Goal: Information Seeking & Learning: Understand process/instructions

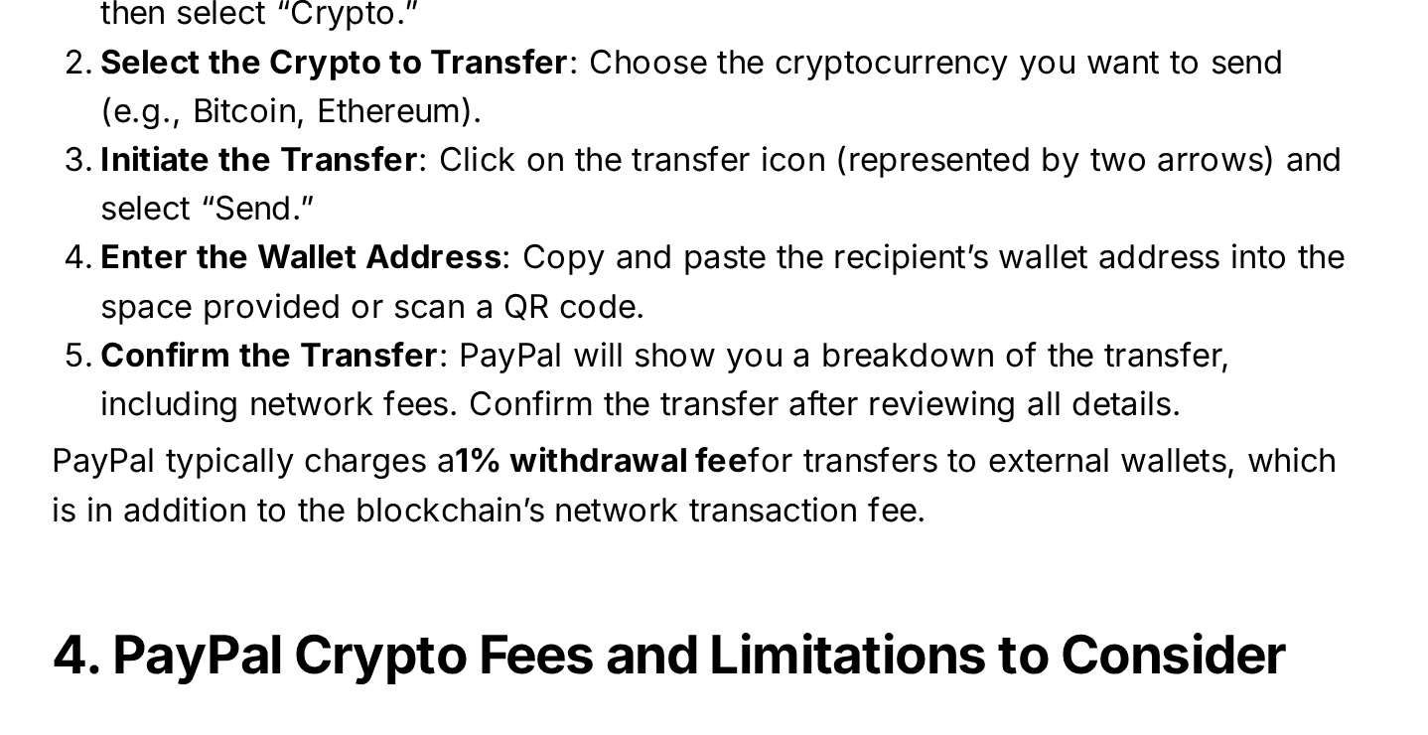
scroll to position [1851, 0]
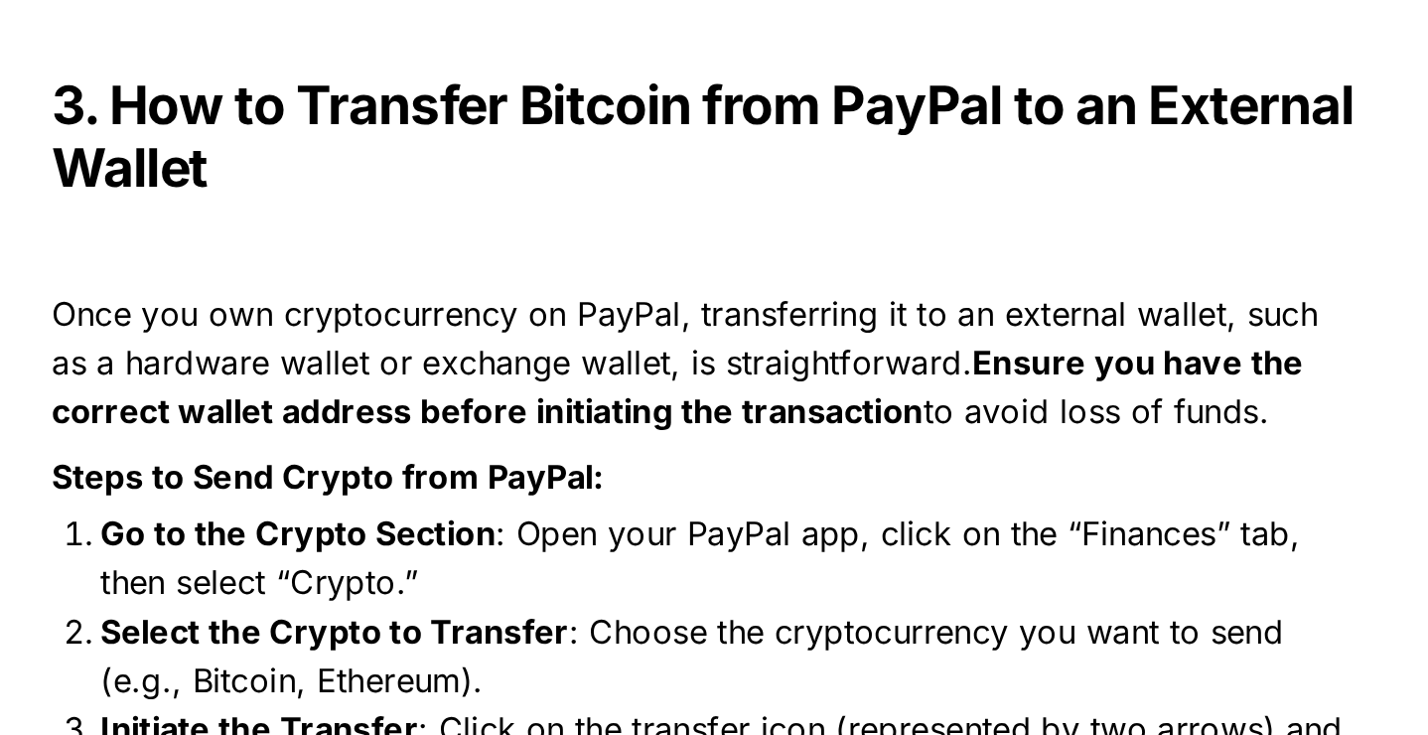
click at [785, 331] on p "Steps to Send Crypto from PayPal:" at bounding box center [713, 331] width 695 height 32
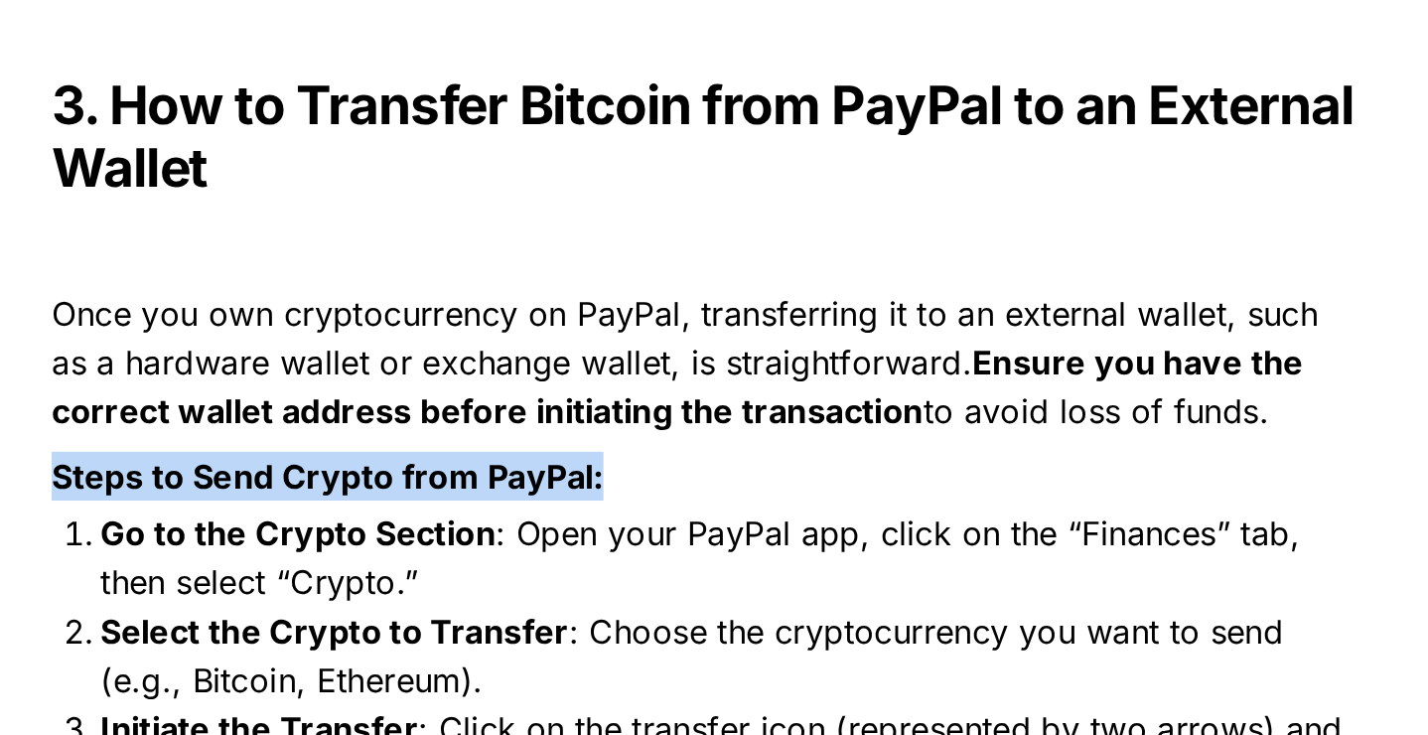
click at [785, 331] on p "Steps to Send Crypto from PayPal:" at bounding box center [713, 331] width 695 height 32
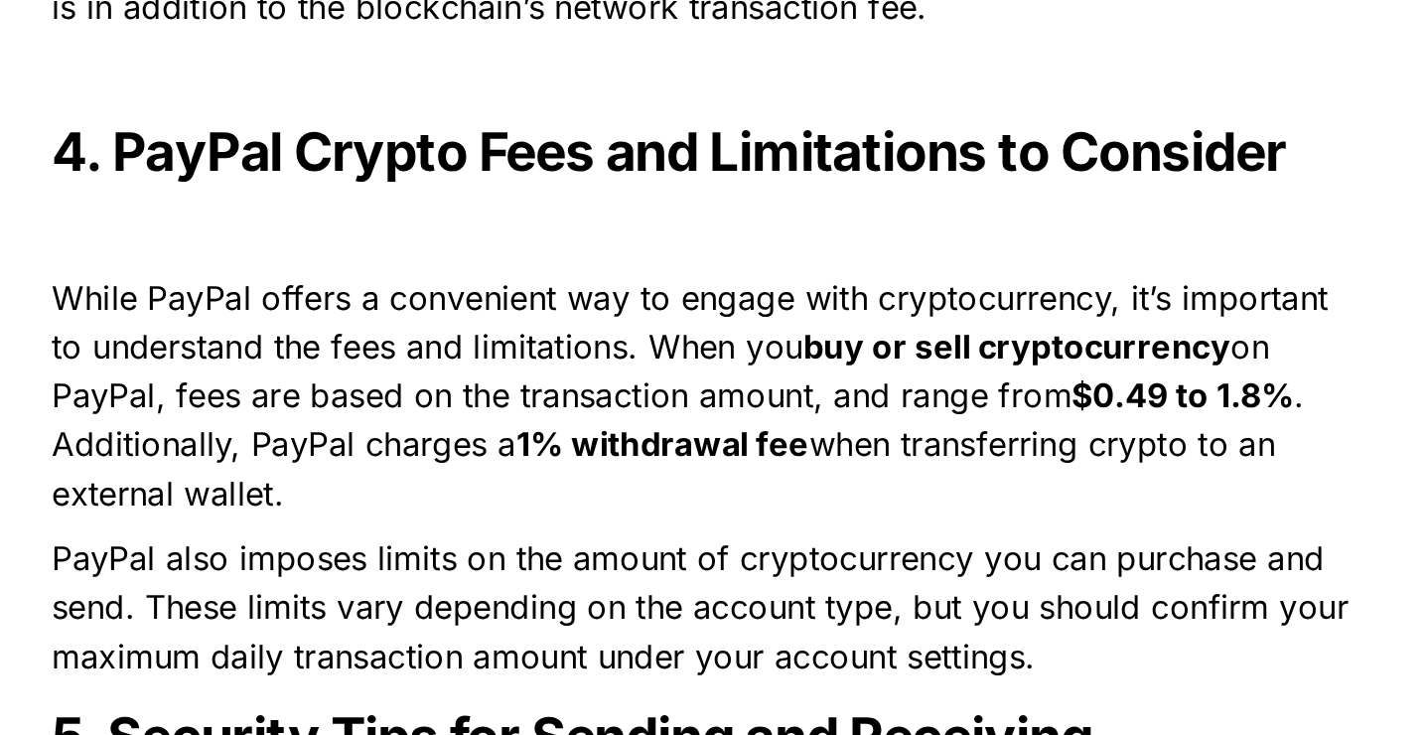
scroll to position [2105, 0]
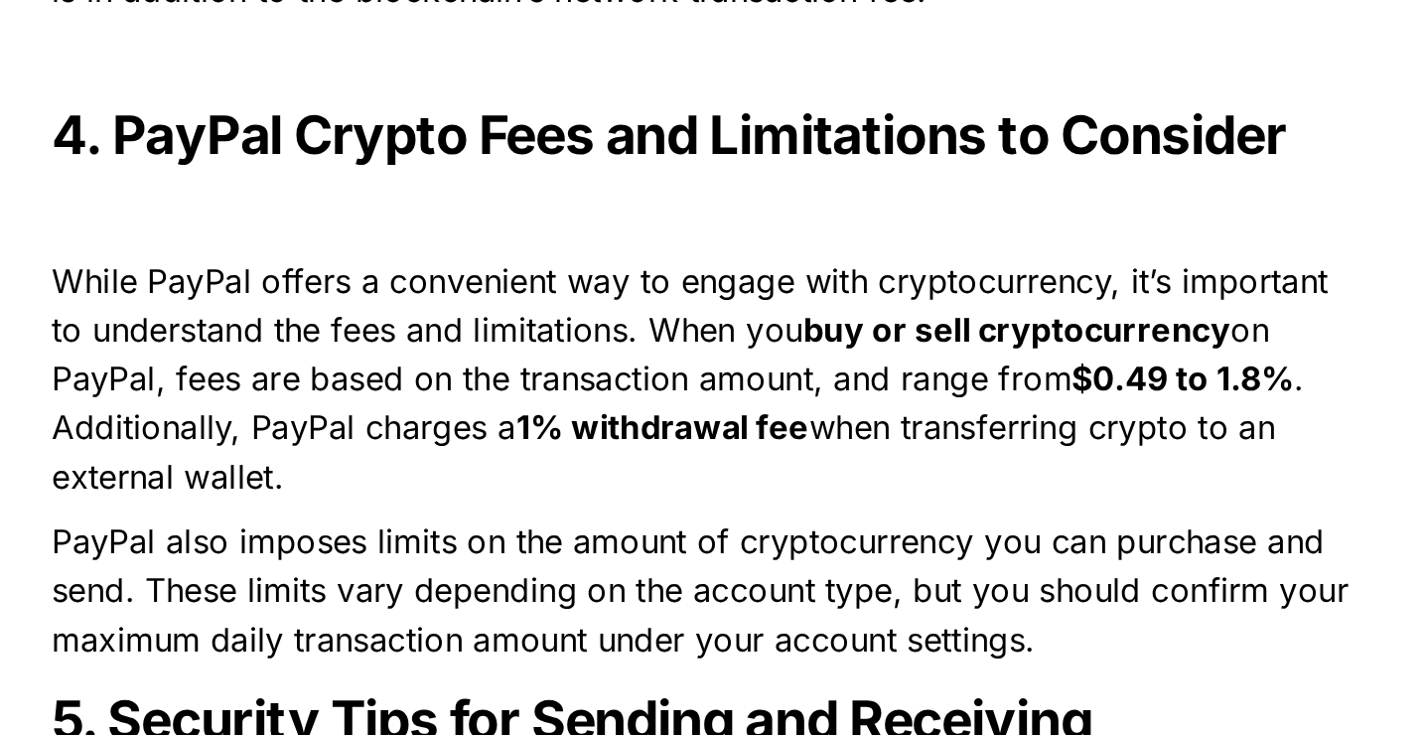
click at [780, 608] on p "While PayPal offers a convenient way to engage with cryptocurrency, it’s import…" at bounding box center [713, 560] width 695 height 127
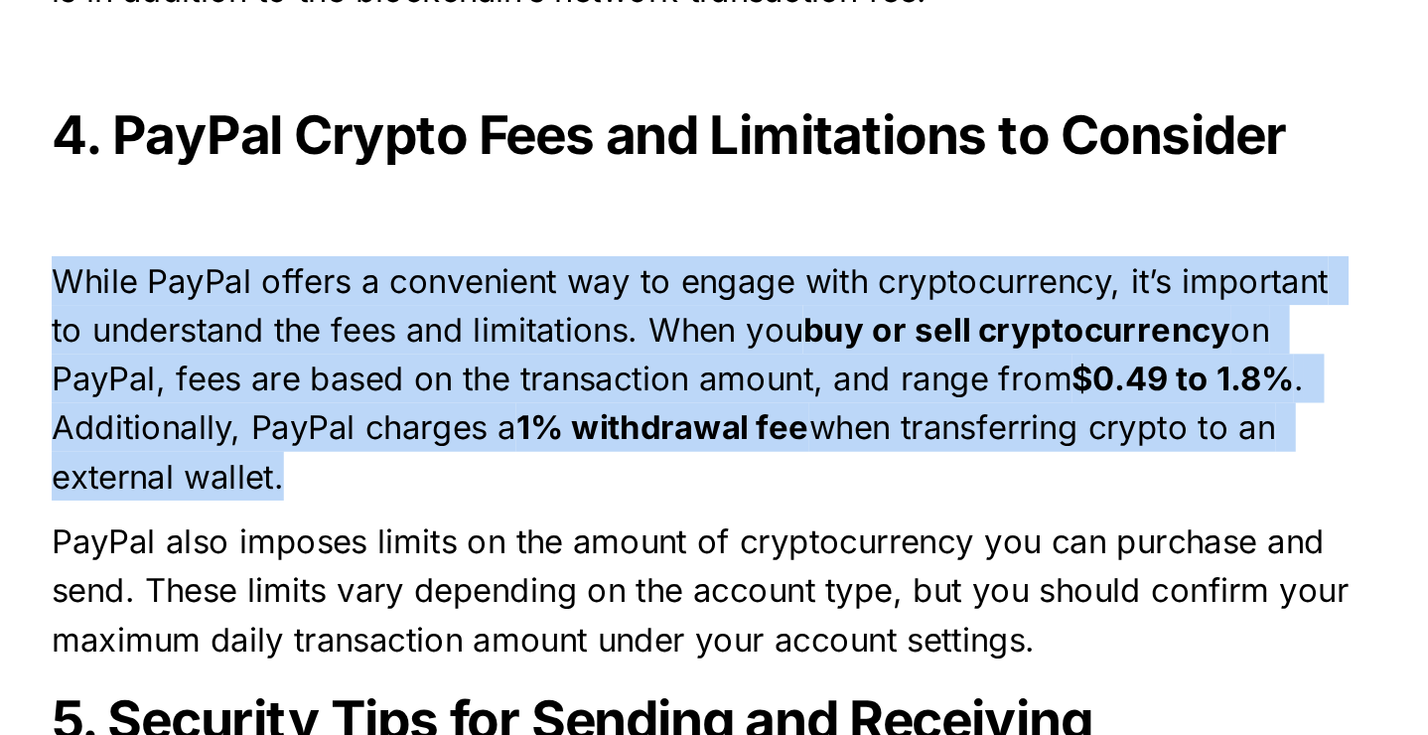
click at [780, 608] on p "While PayPal offers a convenient way to engage with cryptocurrency, it’s import…" at bounding box center [713, 560] width 695 height 127
click at [774, 565] on span "on PayPal, fees are based on the transaction amount, and range from" at bounding box center [695, 549] width 599 height 44
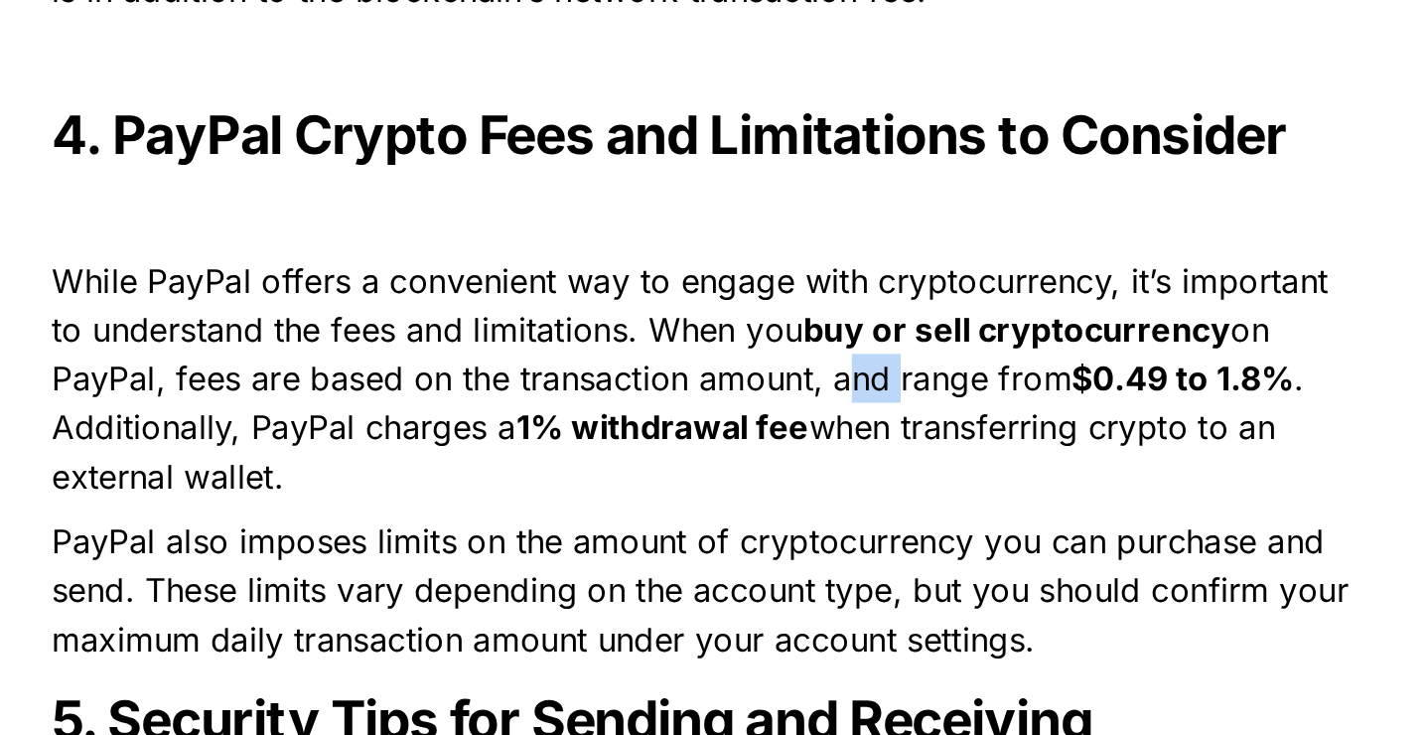
click at [774, 565] on span "on PayPal, fees are based on the transaction amount, and range from" at bounding box center [695, 549] width 599 height 44
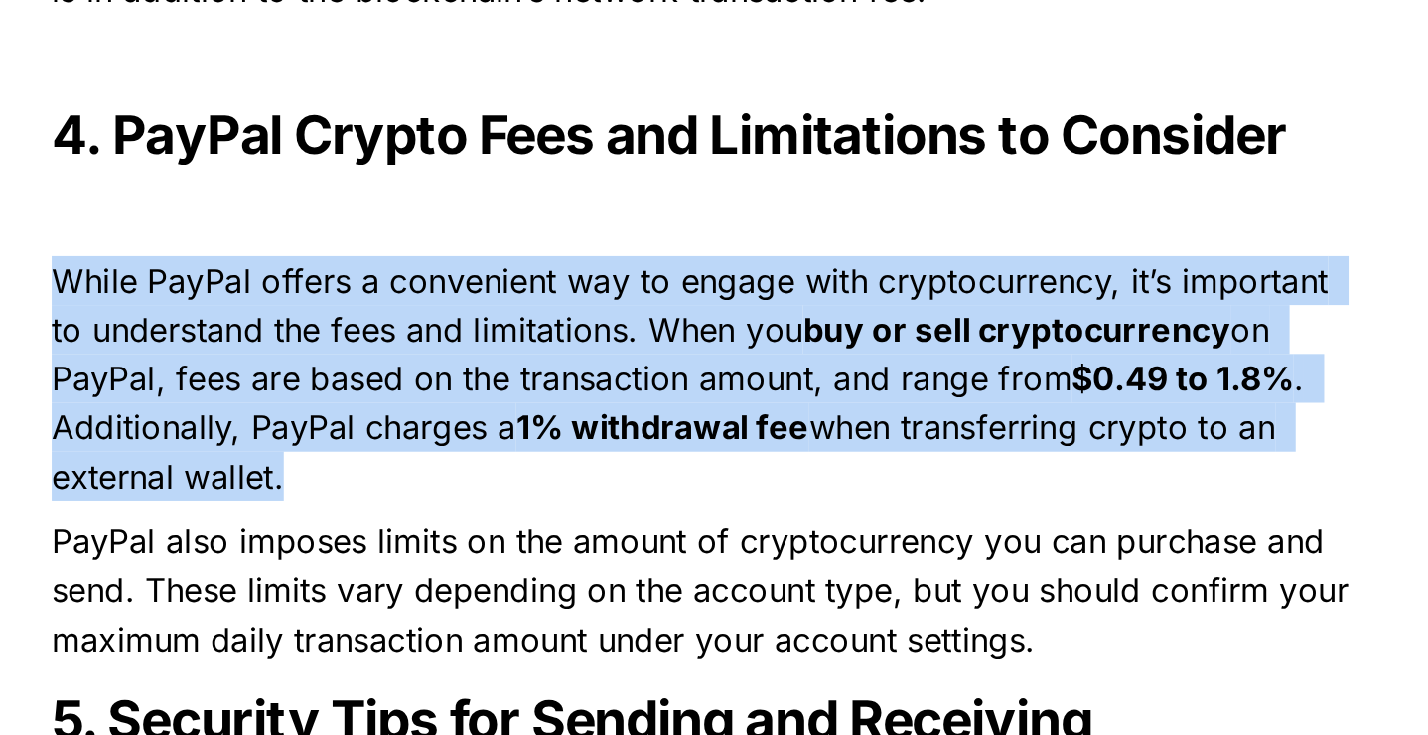
click at [774, 565] on span "on PayPal, fees are based on the transaction amount, and range from" at bounding box center [695, 549] width 599 height 44
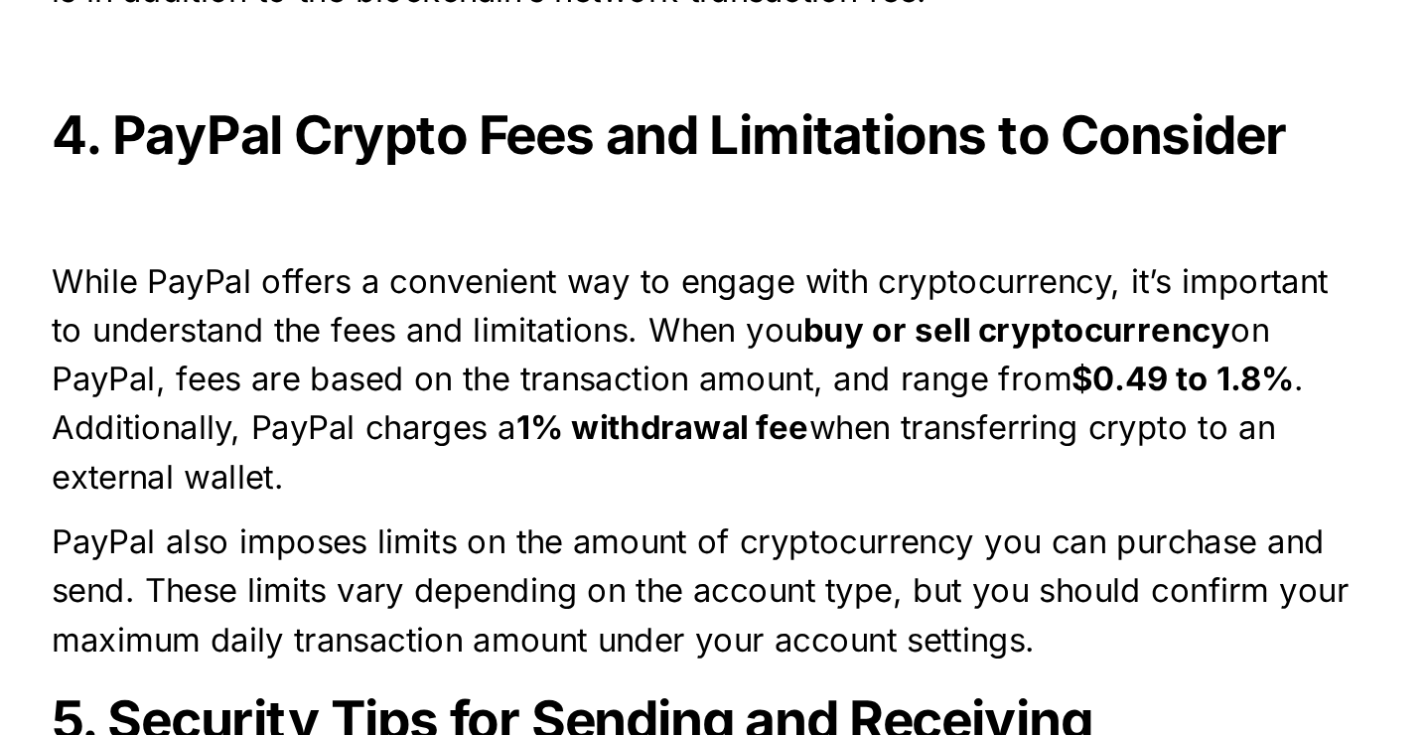
click at [778, 567] on span "on PayPal, fees are based on the transaction amount, and range from" at bounding box center [695, 549] width 599 height 44
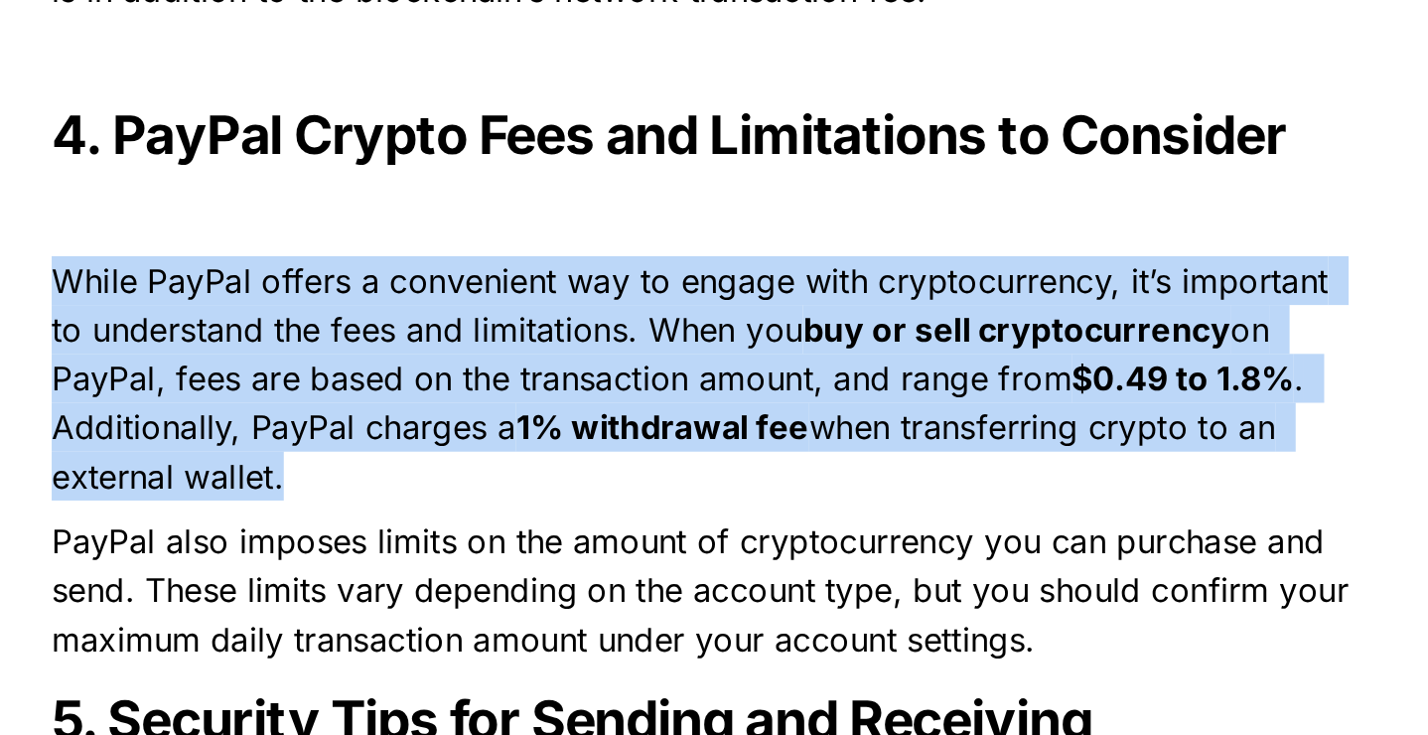
click at [778, 567] on span "on PayPal, fees are based on the transaction amount, and range from" at bounding box center [695, 549] width 599 height 44
click at [778, 569] on span "on PayPal, fees are based on the transaction amount, and range from" at bounding box center [695, 549] width 599 height 44
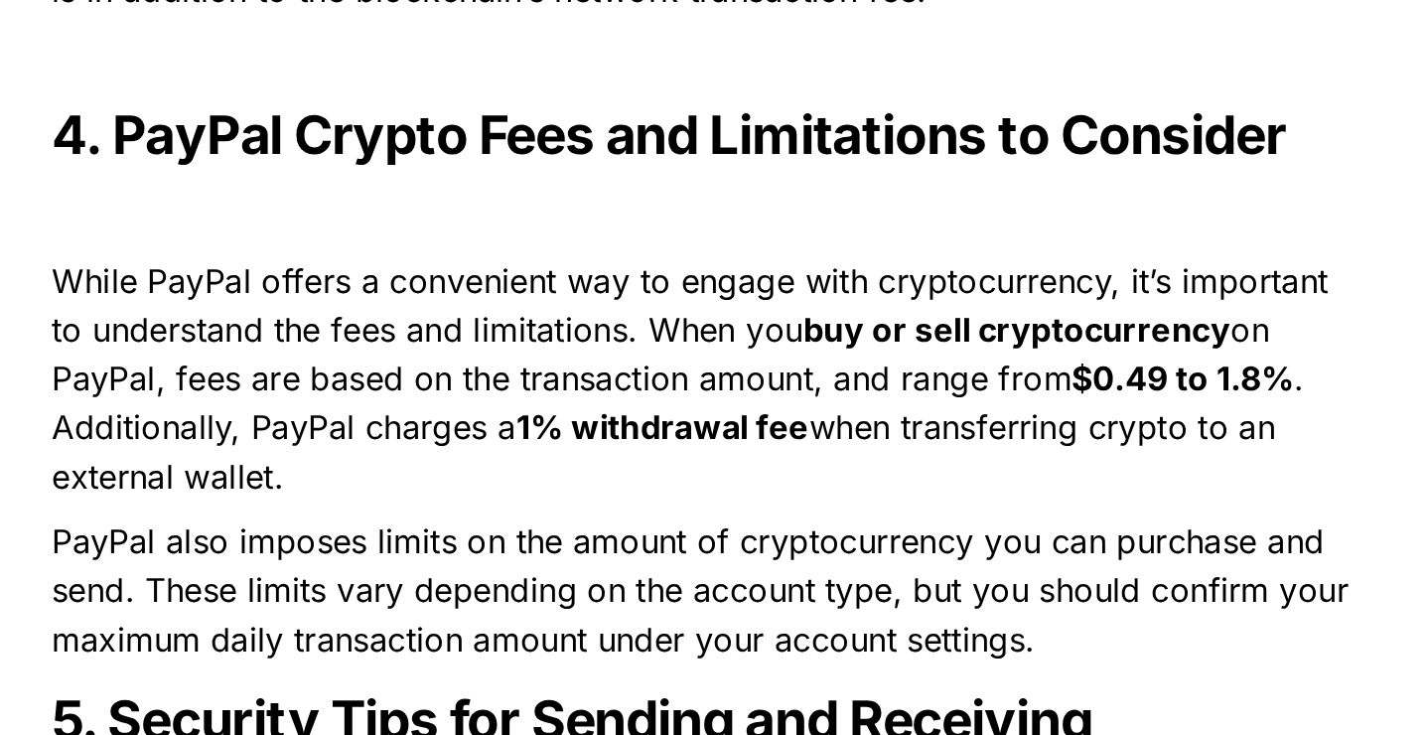
click at [779, 569] on span "on PayPal, fees are based on the transaction amount, and range from" at bounding box center [695, 549] width 599 height 44
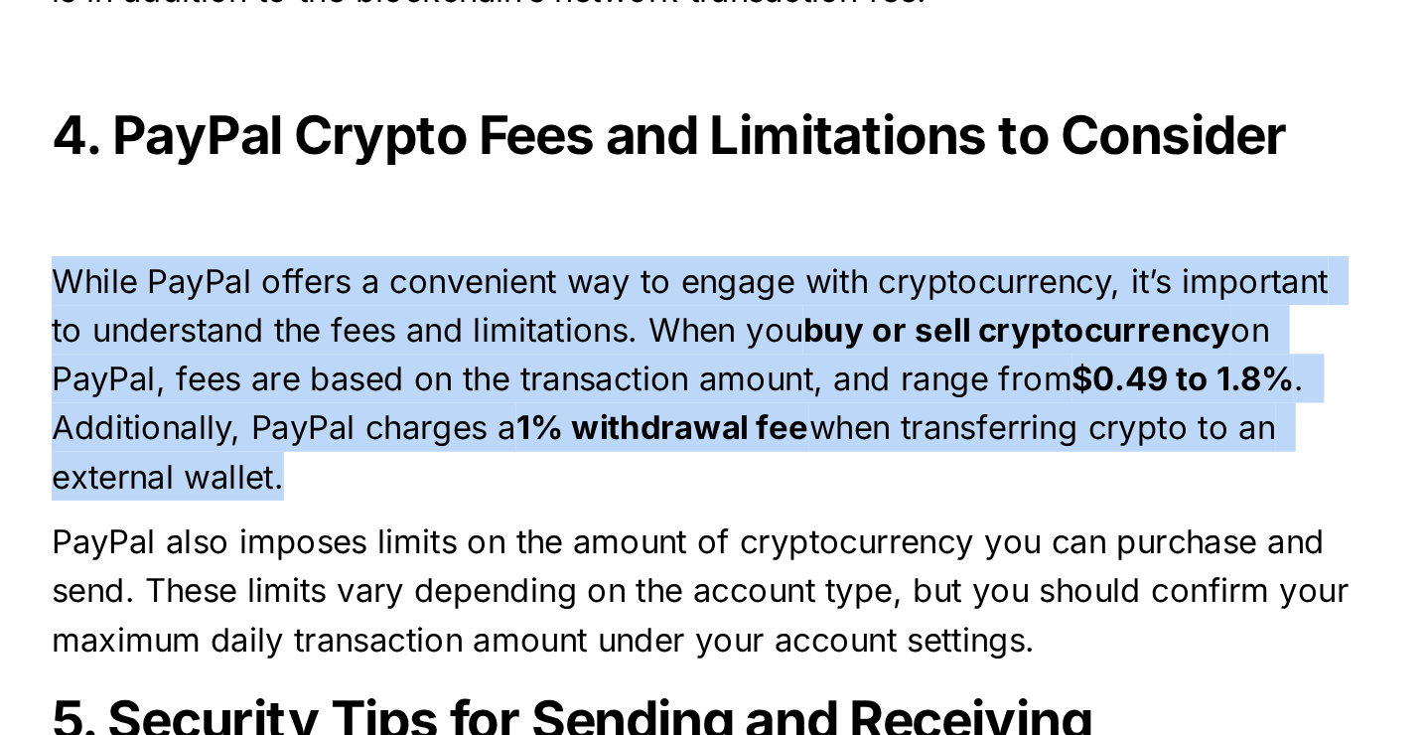
click at [779, 569] on span "on PayPal, fees are based on the transaction amount, and range from" at bounding box center [695, 549] width 599 height 44
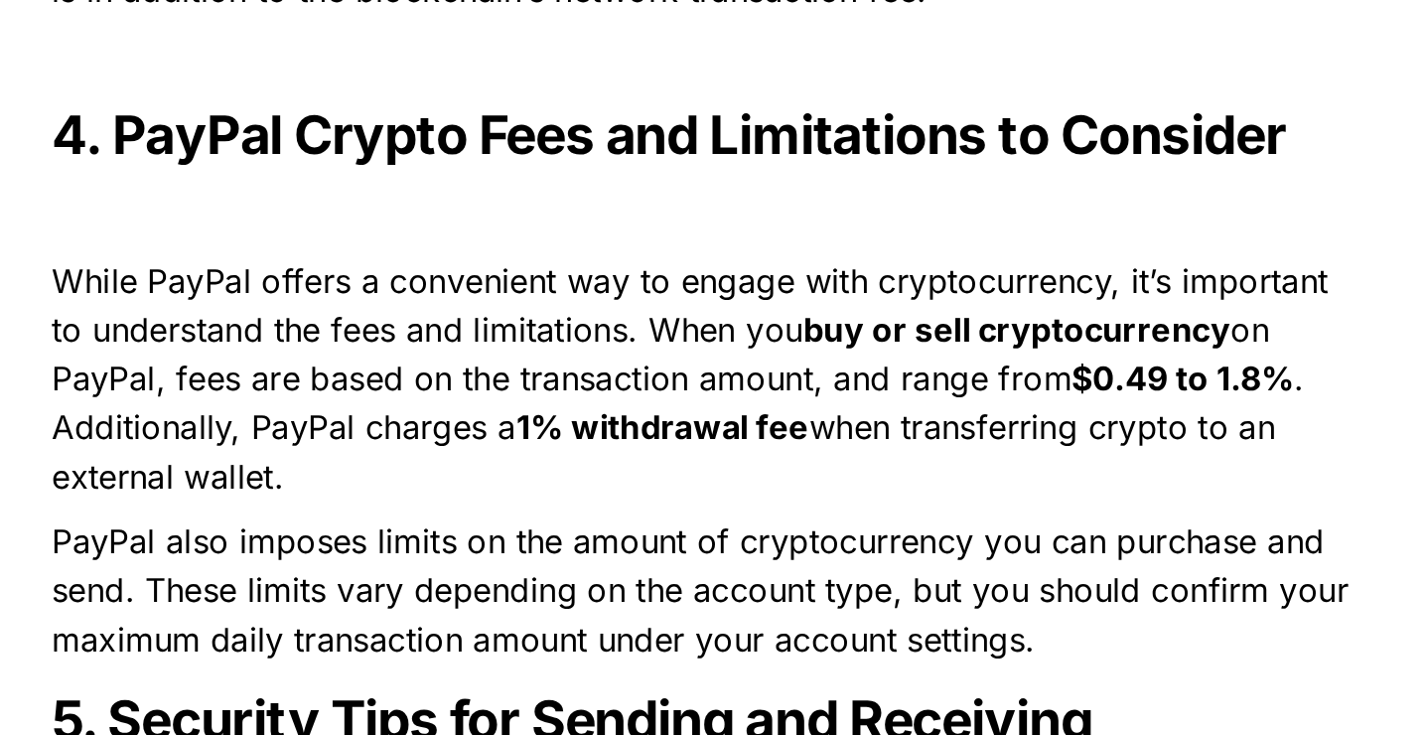
click at [791, 625] on p "PayPal also imposes limits on the amount of cryptocurrency you can purchase and…" at bounding box center [713, 663] width 695 height 79
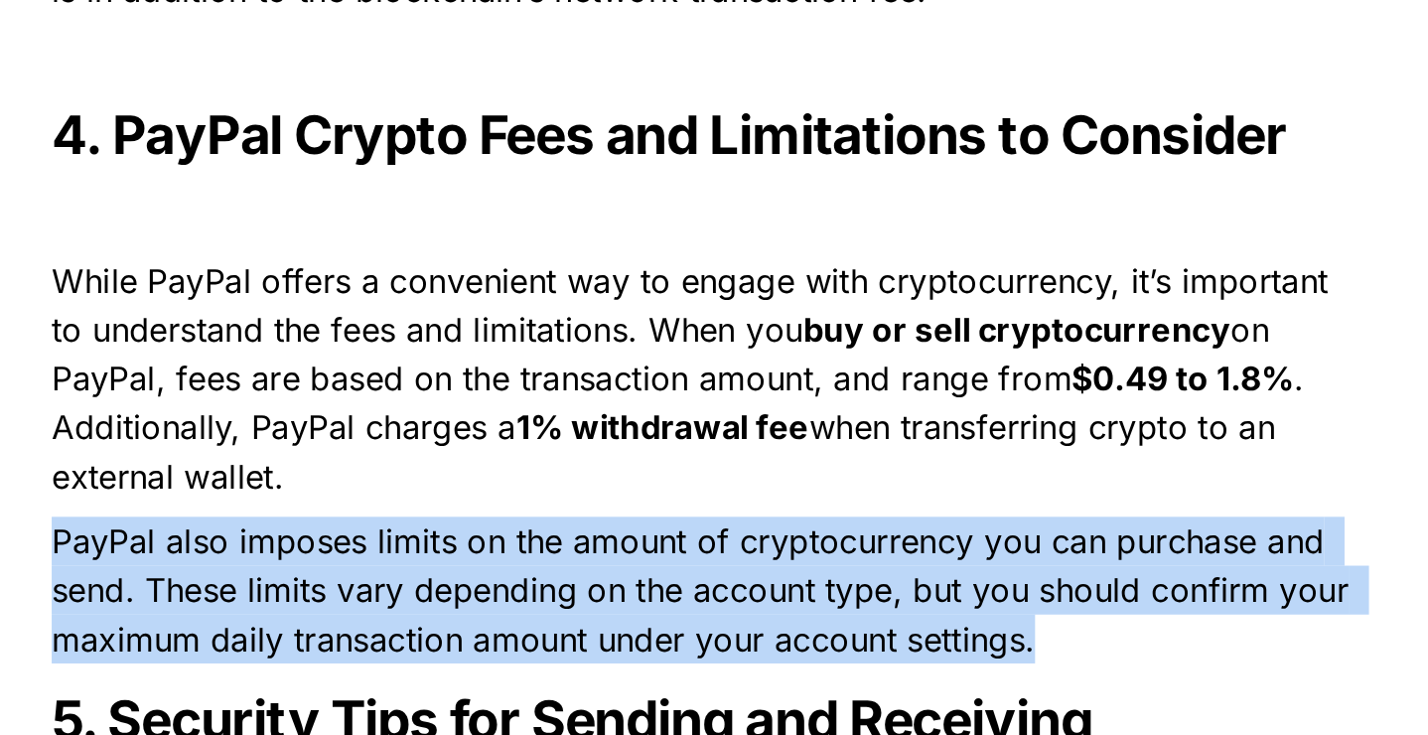
click at [791, 625] on p "PayPal also imposes limits on the amount of cryptocurrency you can purchase and…" at bounding box center [713, 663] width 695 height 79
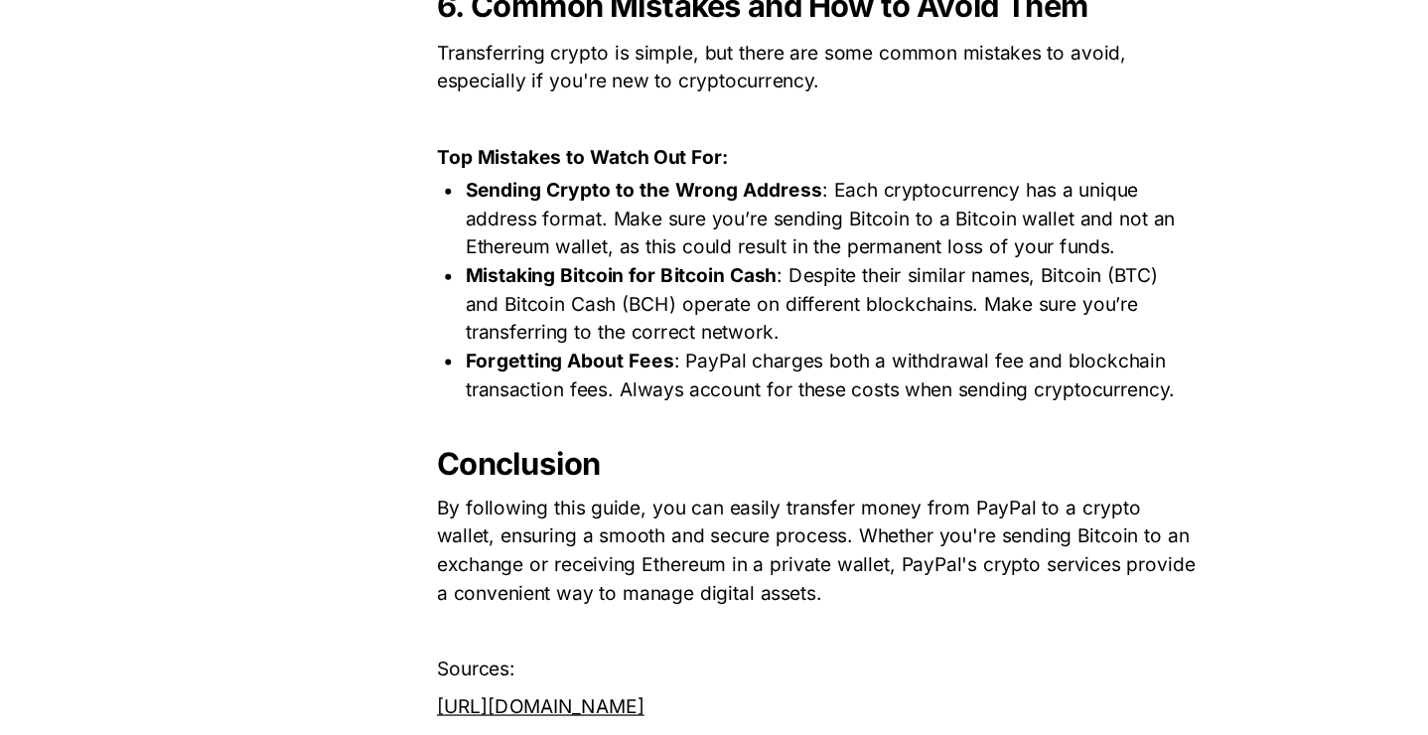
scroll to position [3222, 0]
